Goal: Transaction & Acquisition: Purchase product/service

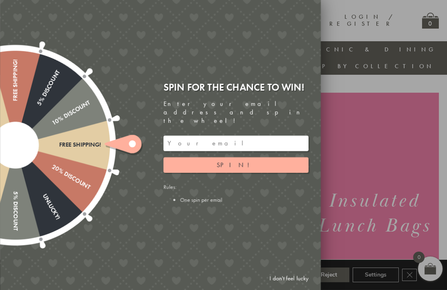
scroll to position [2, 5]
click at [393, 139] on div at bounding box center [223, 145] width 447 height 290
click at [397, 123] on div at bounding box center [223, 145] width 447 height 290
click at [298, 278] on link "I don't feel lucky" at bounding box center [288, 278] width 47 height 15
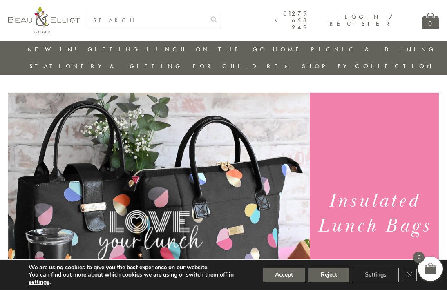
click at [334, 275] on button "Reject" at bounding box center [328, 275] width 41 height 15
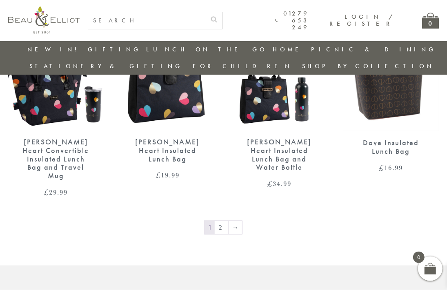
scroll to position [1241, 7]
click at [217, 221] on link "2" at bounding box center [221, 227] width 13 height 13
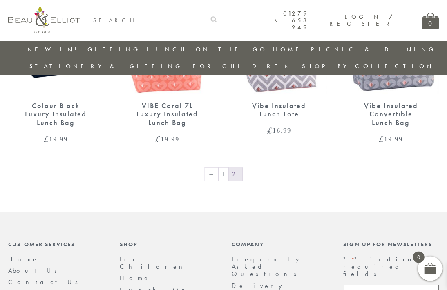
scroll to position [621, 7]
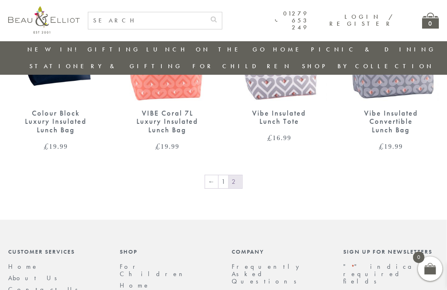
click at [219, 175] on link "1" at bounding box center [224, 181] width 10 height 13
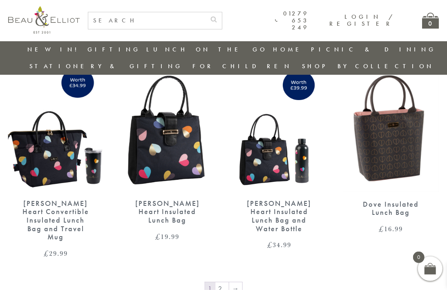
scroll to position [1180, 7]
click at [216, 282] on link "2" at bounding box center [221, 288] width 13 height 13
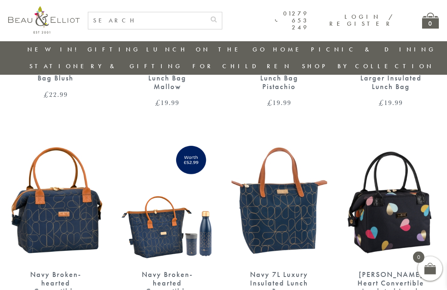
scroll to position [859, 4]
